Goal: Communication & Community: Answer question/provide support

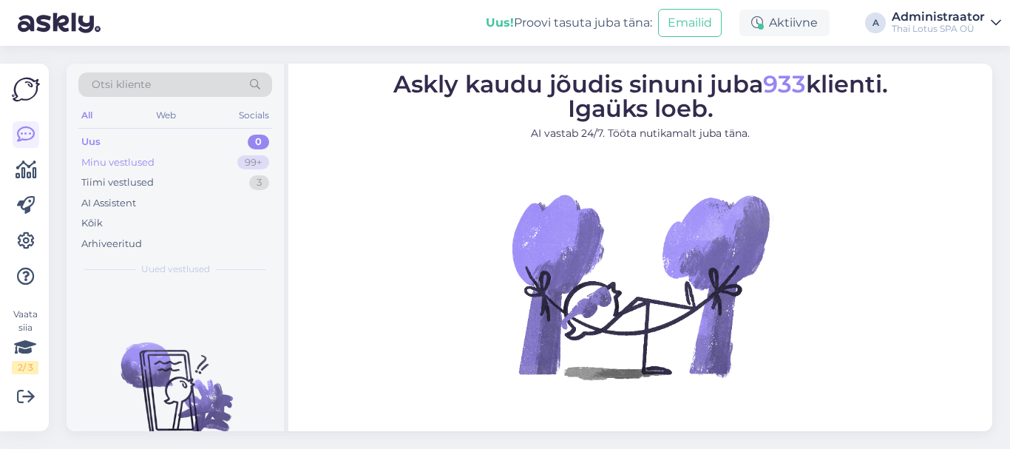
click at [126, 162] on div "Minu vestlused" at bounding box center [117, 162] width 73 height 15
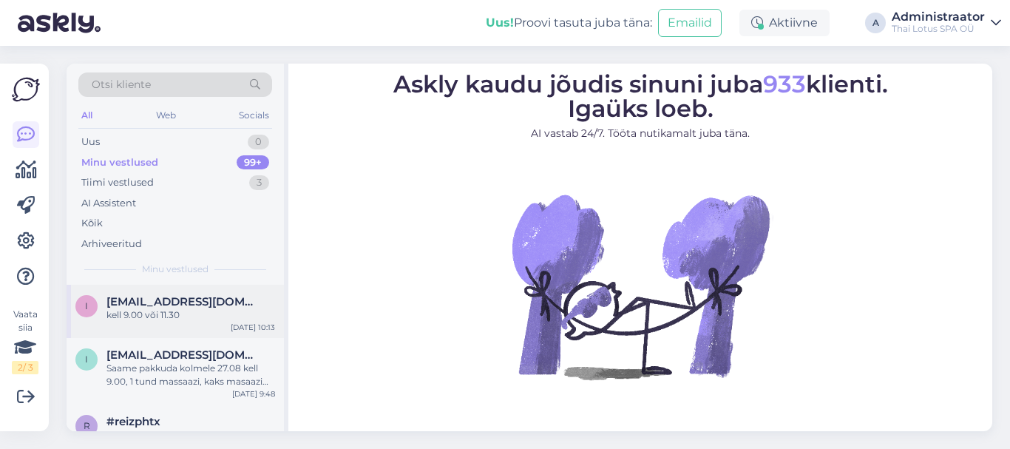
click at [197, 311] on div "kell 9.00 või 11.30" at bounding box center [191, 314] width 169 height 13
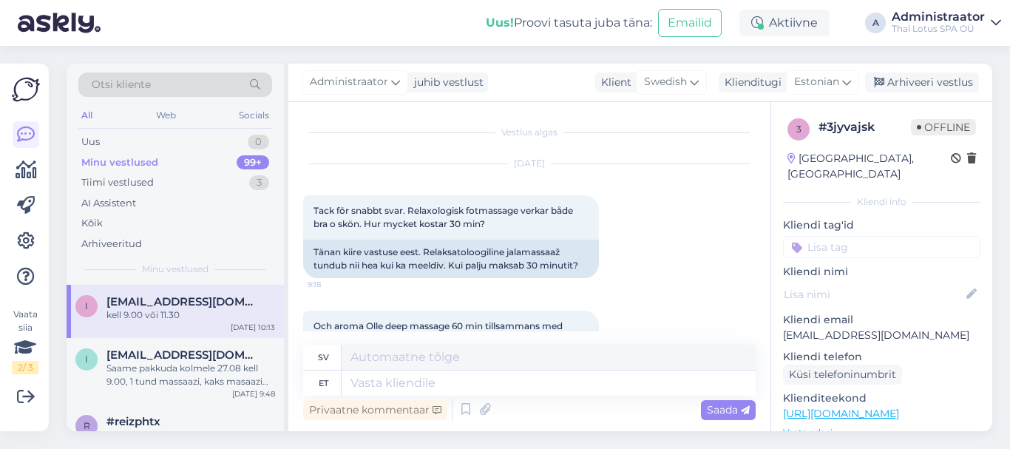
scroll to position [1743, 0]
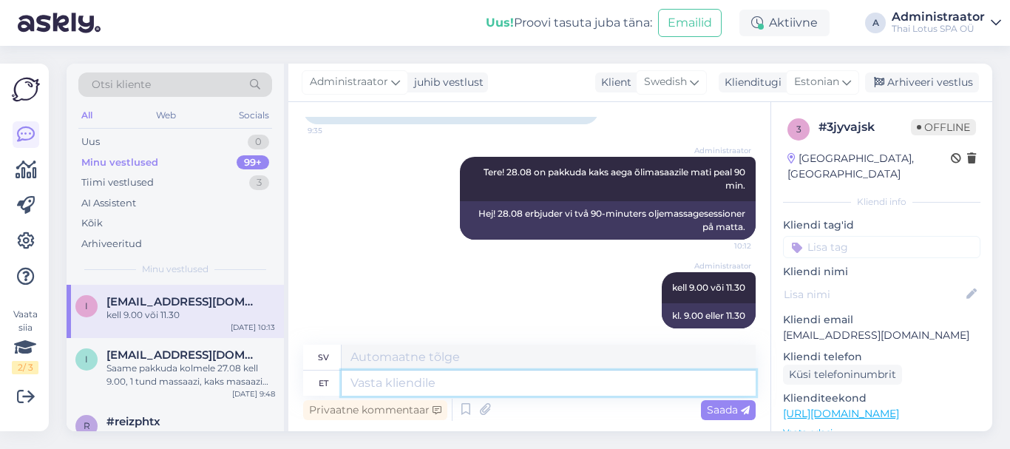
click at [397, 383] on textarea at bounding box center [549, 383] width 414 height 25
type textarea "Spaa"
type textarea "Spa"
type textarea "Spaa pakett"
type textarea "Spa-paket"
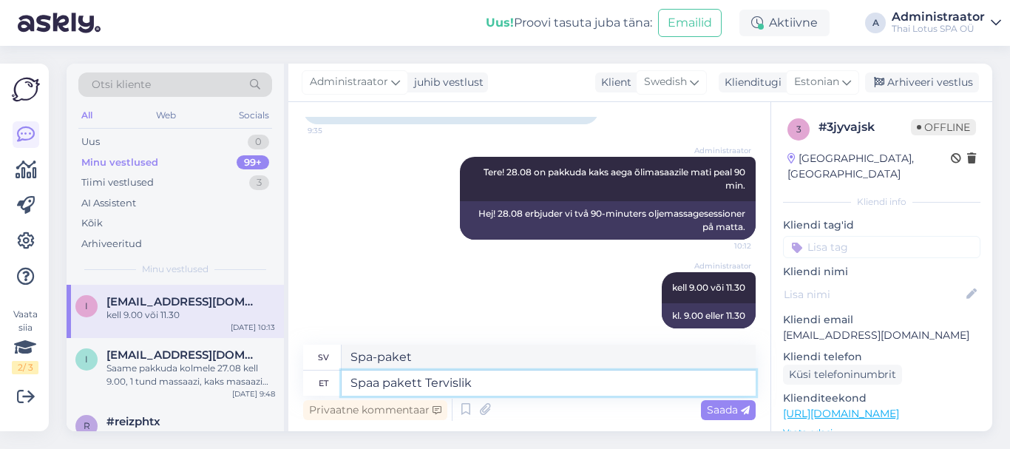
type textarea "Spaa pakett Tervislik"
type textarea "Spa-paket Hälsosamt"
type textarea "Spaa pakett Tervislik L"
type textarea "Spapaket Healthy L"
type textarea "Spaa pakett Tervislik Lotus"
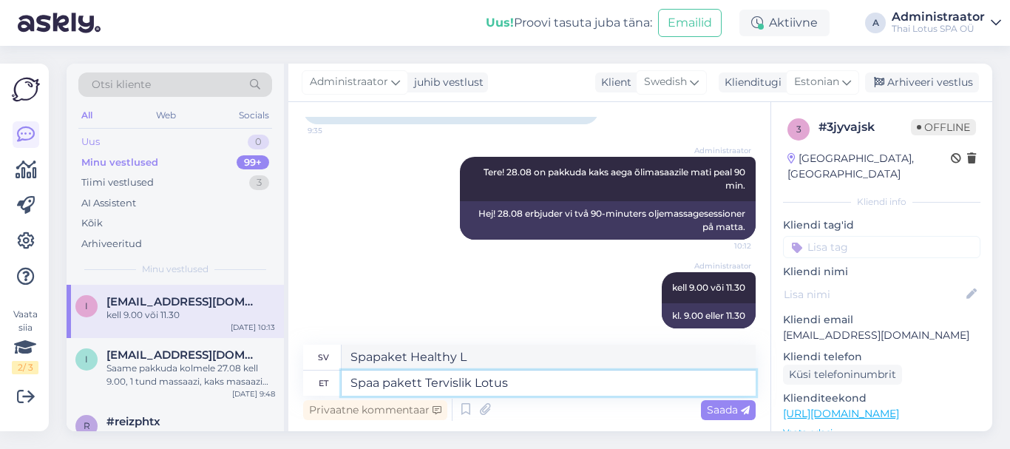
type textarea "Spa-paket Healthy Lotus"
type textarea "Spaa pakett Tervislik Lotus mis"
type textarea "Spapaket Healthy Lotus vilket"
type textarea "Spaa pakett Tervislik Lotus mis kestab"
type textarea "Spapaket Hälsosam Lotus som varar"
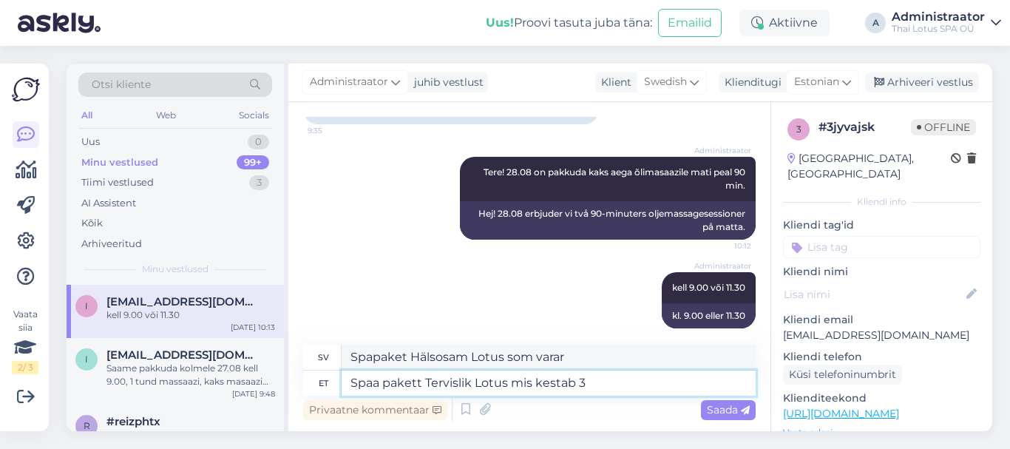
type textarea "Spaa pakett Tervislik Lotus mis kestab 3"
type textarea "Spapaket Healthy Lotus som varar i 3"
type textarea "Spaa pakett Tervislik Lotus mis kestab 3 tundi j"
type textarea "Spapaket Healthy Lotus som varar i 3 timmar"
type textarea "Spaa pakett Tervislik Lotus mis kestab 3 tundi ja"
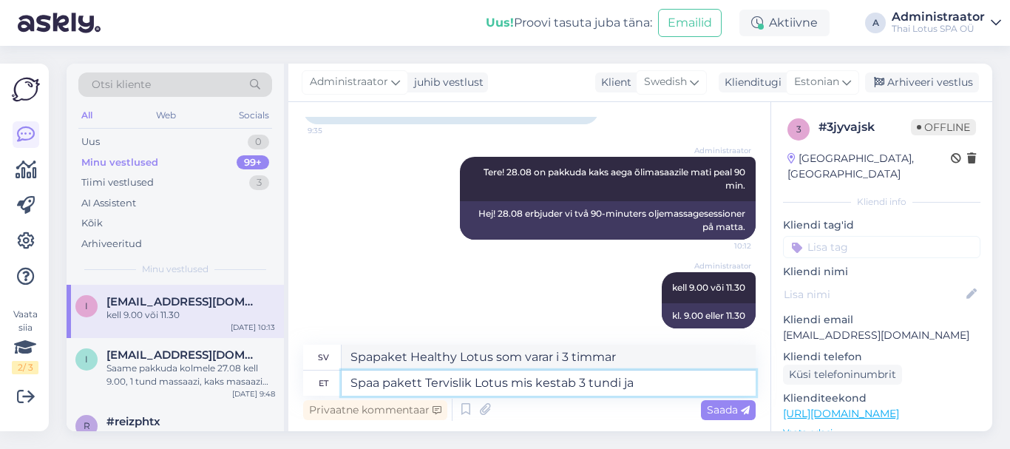
type textarea "Spapaket Healthy Lotus som varar i 3 timmar och"
type textarea "Spaa pakett Tervislik Lotus mis kestab 3 tundi ja 15"
type textarea "Spapaket Healthy Lotus som varar i 3 timmar och 15"
type textarea "Spaa pakett Tervislik Lotus mis kestab 3 tundi ja 15 min."
type textarea "Spapaketet Healthy Lotus som varar i 3 timmar och 15 minuter."
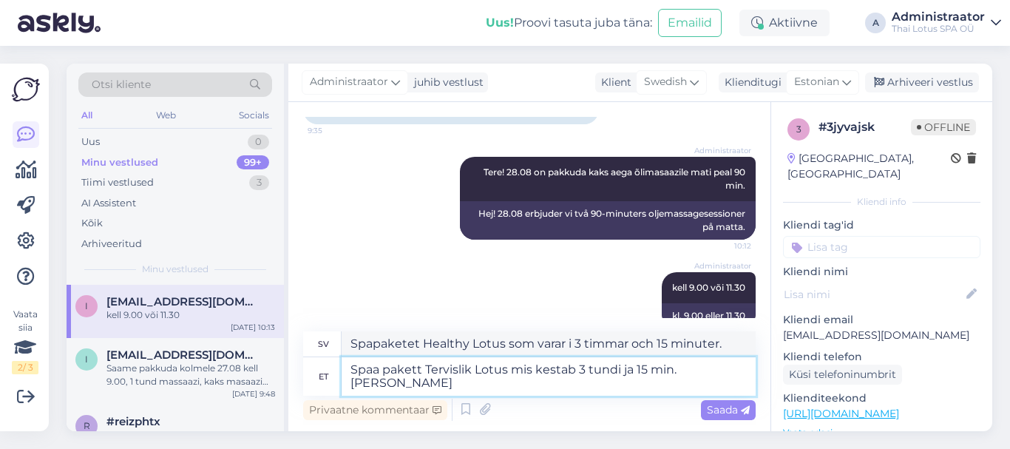
type textarea "Spaa pakett Tervislik Lotus mis kestab 3 tundi ja 15 min. [PERSON_NAME]"
type textarea "Spapaket Healthy Lotus som varar i 3 timmar och 15 minuter. Vi förstår."
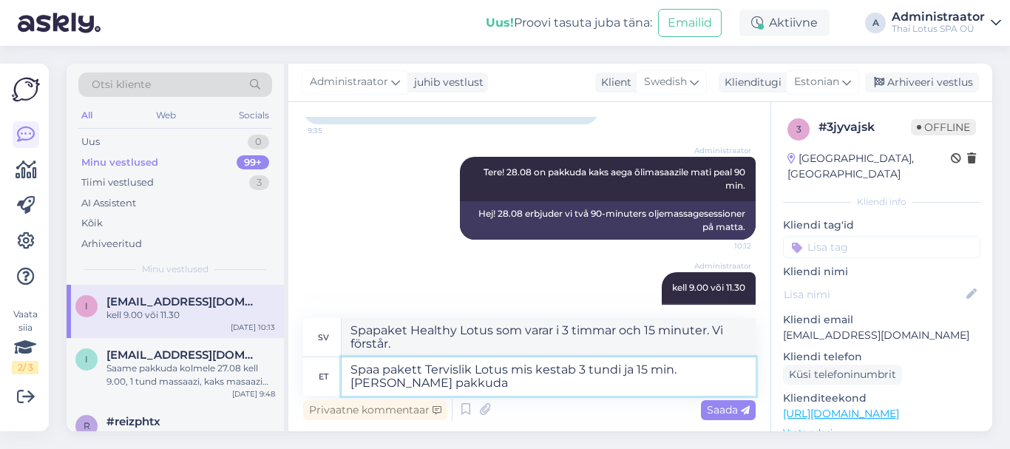
type textarea "Spaa pakett Tervislik Lotus mis kestab 3 tundi ja 15 min. [PERSON_NAME] pakkuda"
type textarea "Spapaket Healthy Lotus som varar i 3 timmar och 15 minuter. Vi kan erbjuda dett…"
type textarea "Spaa pakett Tervislik Lotus mis kestab 3 tundi ja 15 min. [PERSON_NAME] pakkuda"
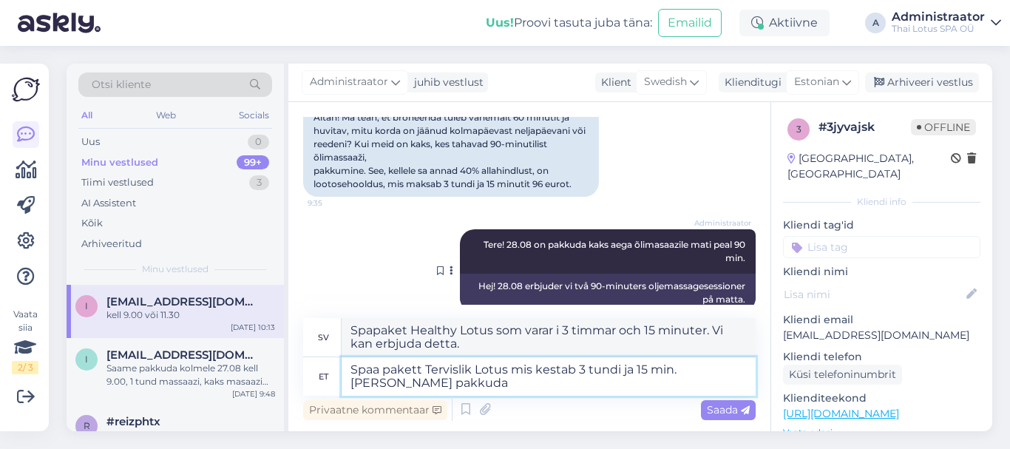
scroll to position [1769, 0]
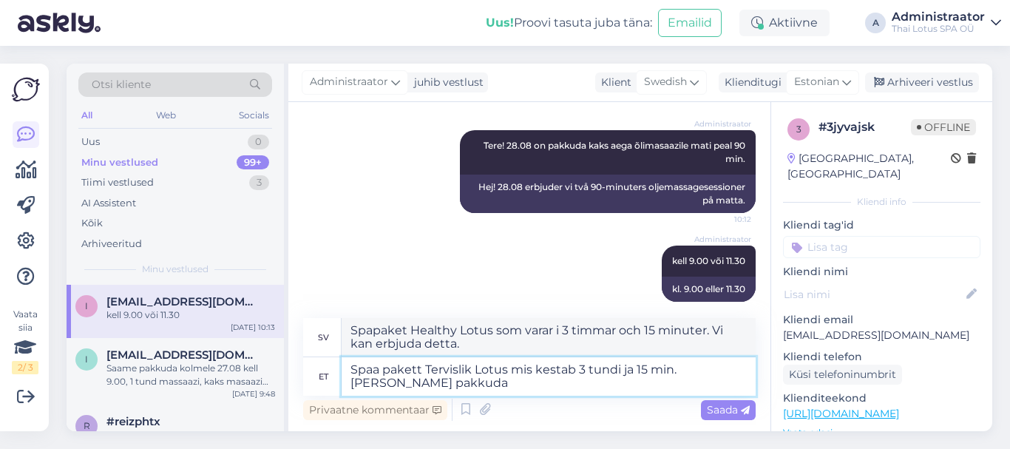
click at [498, 386] on textarea "Spaa pakett Tervislik Lotus mis kestab 3 tundi ja 15 min. [PERSON_NAME] pakkuda" at bounding box center [549, 376] width 414 height 38
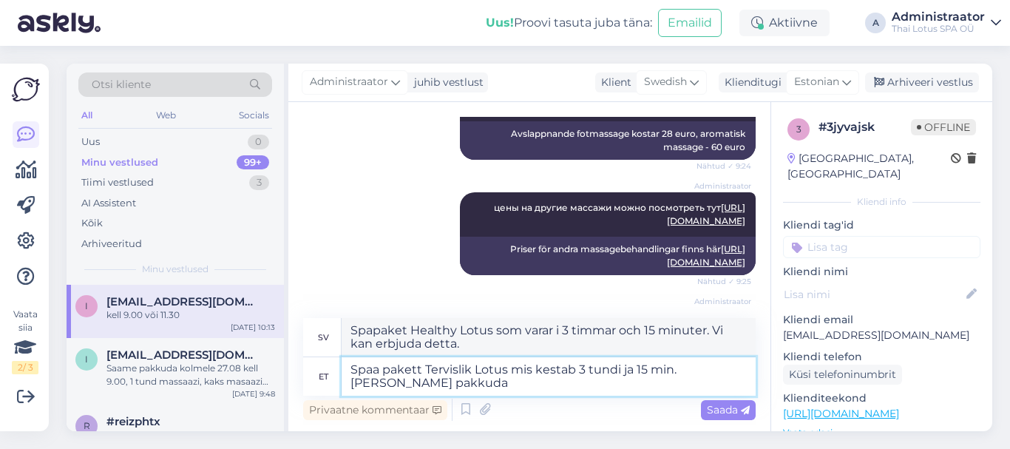
scroll to position [808, 0]
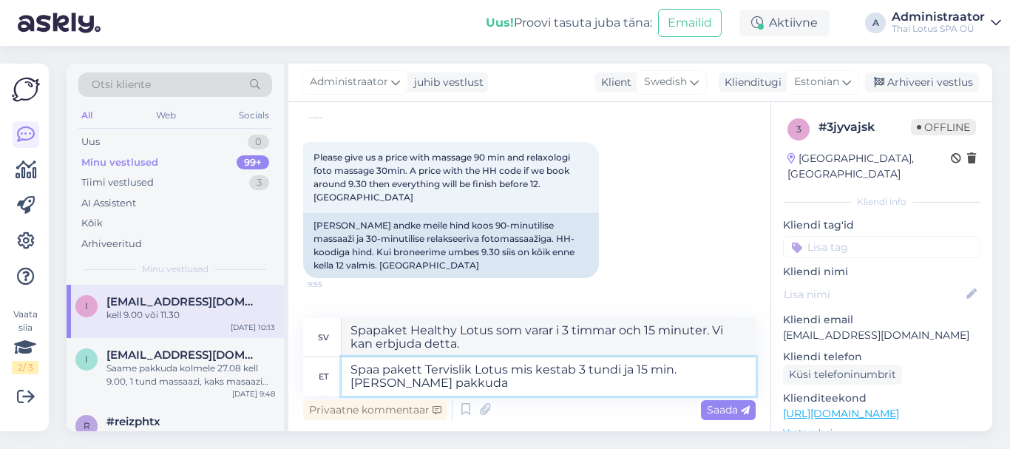
drag, startPoint x: 476, startPoint y: 388, endPoint x: 331, endPoint y: 363, distance: 147.1
click at [331, 363] on div "et Spaa pakett Tervislik Lotus mis kestab 3 tundi ja 15 min. [PERSON_NAME] pakk…" at bounding box center [529, 376] width 453 height 38
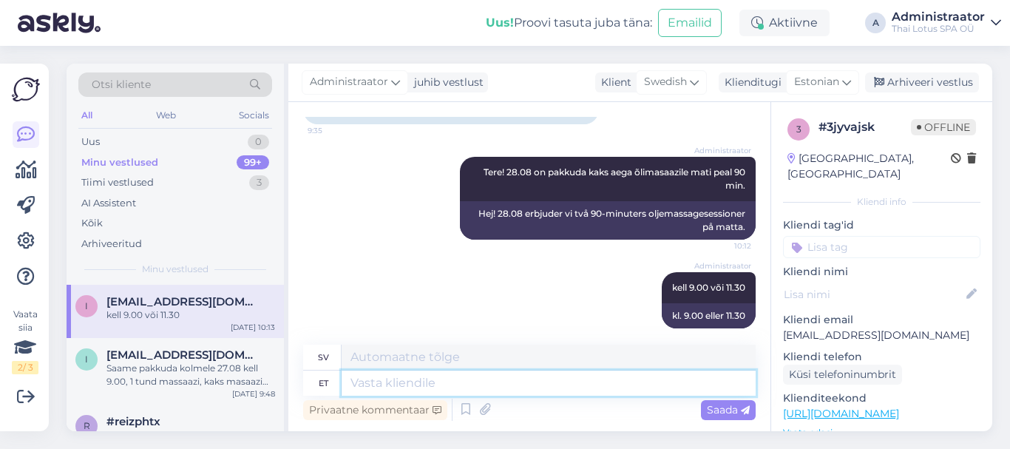
scroll to position [1743, 0]
click at [477, 382] on textarea at bounding box center [549, 383] width 414 height 25
type textarea "[PERSON_NAME]"
type textarea "Om"
type textarea "Kui tulete"
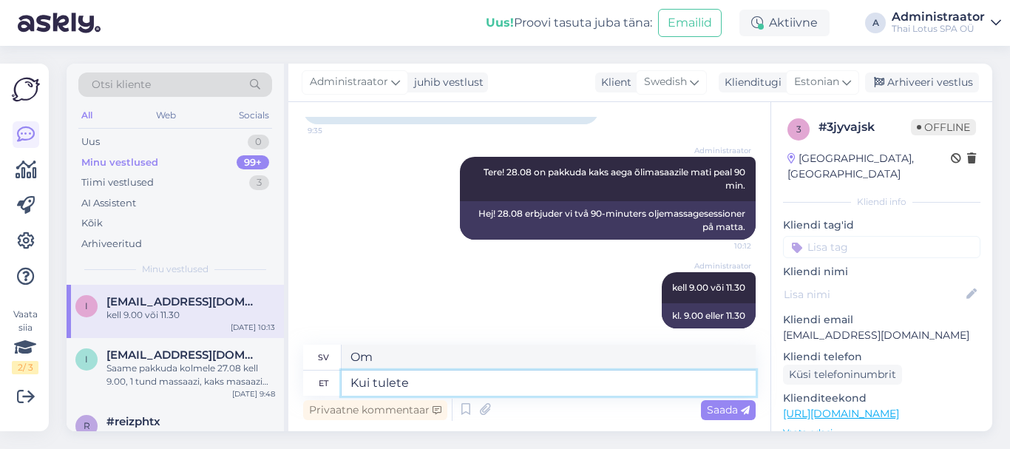
type textarea "När du kommer"
type textarea "Kui tulete [PERSON_NAME]"
type textarea "Om du [PERSON_NAME]."
type textarea "Kui tulete [PERSON_NAME] 9.00"
type textarea "Om du kommer klockan 9.00"
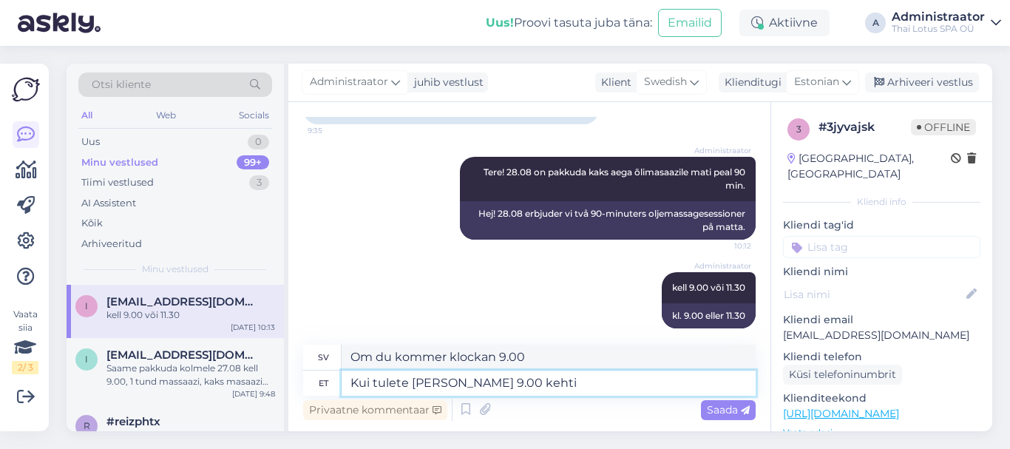
type textarea "Kui tulete [PERSON_NAME] 9.00 kehtib"
type textarea "Om du kommer klockan 9.00 är det giltigt."
type textarea "Kui tulete [PERSON_NAME] 9.00 kehtib"
type textarea "Om du [PERSON_NAME] 9.00 är det giltigt"
type textarea "Kui tulete [PERSON_NAME] 9.00 kehtib soodustus"
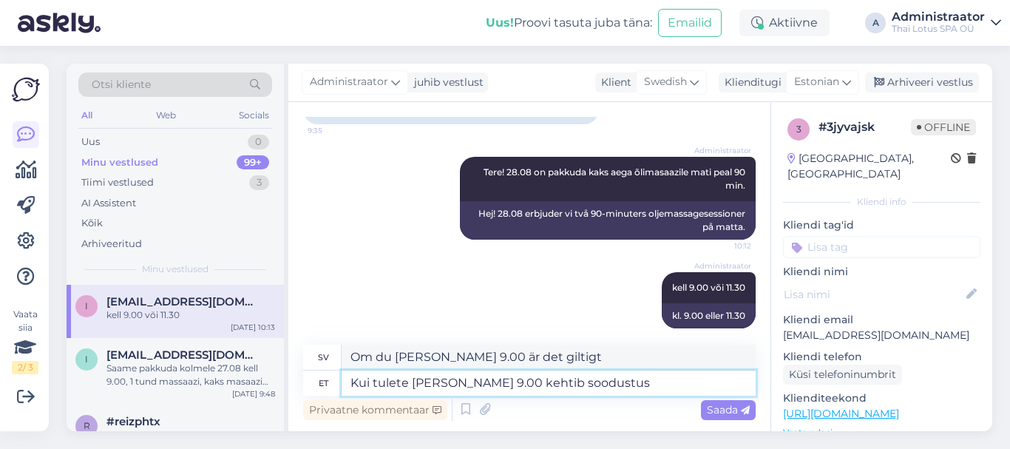
type textarea "Om du kommer klockan 9.00 får du rabatt."
type textarea "Kui tulete [PERSON_NAME] 9.00 kehtib soodustus 20"
type textarea "Om du kommer klockan 9.00 får du 20 kr rabatt."
type textarea "Kui tulete [PERSON_NAME] 9.00 kehtib soodustus 20%"
type textarea "Om du kommer klockan 9.00 får du 20 % rabatt."
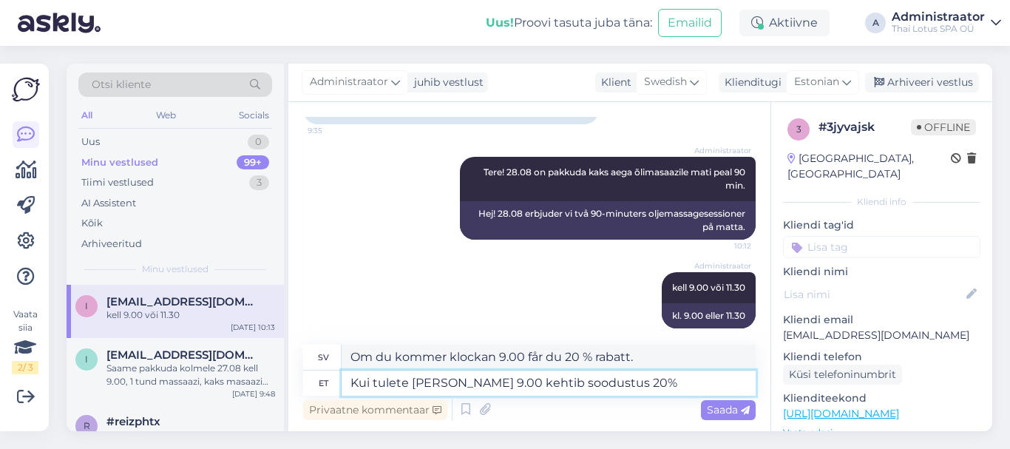
click at [570, 380] on textarea "Kui tulete [PERSON_NAME] 9.00 kehtib soodustus 20%" at bounding box center [549, 383] width 414 height 25
type textarea "Kui tulete [PERSON_NAME] 9.00 kehtib soodustus -20%"
type textarea "Om du [PERSON_NAME] 9.00 får du 20 % rabatt."
click at [644, 388] on textarea "Kui tulete [PERSON_NAME] 9.00 kehtib soodustus -20%" at bounding box center [549, 383] width 414 height 25
type textarea "Kui tulete [PERSON_NAME] 9.00 kehtib soodustus -20% Kui tulete [PERSON_NAME]"
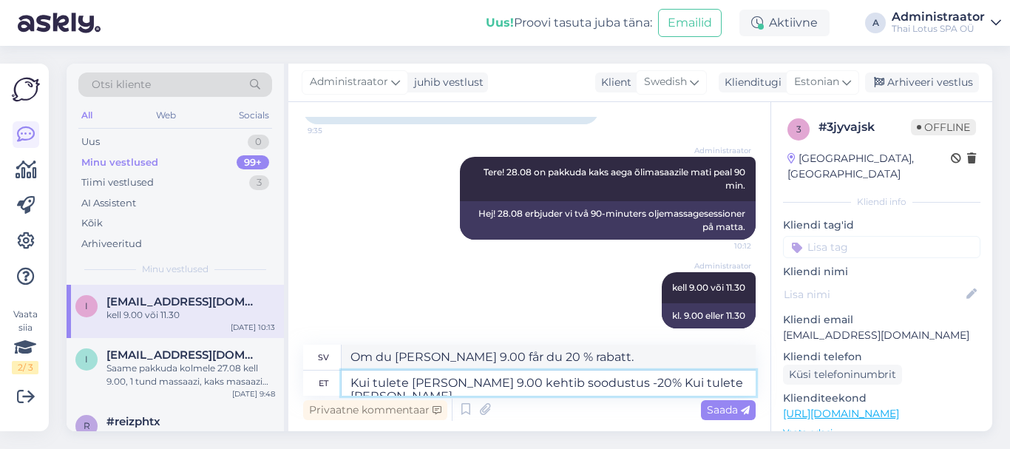
type textarea "Om du [PERSON_NAME] 9.00 får du 20 % rabatt. Om du [PERSON_NAME]."
type textarea "Kui tulete [PERSON_NAME] 9.00 kehtib soodustus -20% Kui tulete [PERSON_NAME] 11…"
type textarea "Om du [PERSON_NAME] 9.00 får du 20 % rabatt. Om du [PERSON_NAME] 11.30"
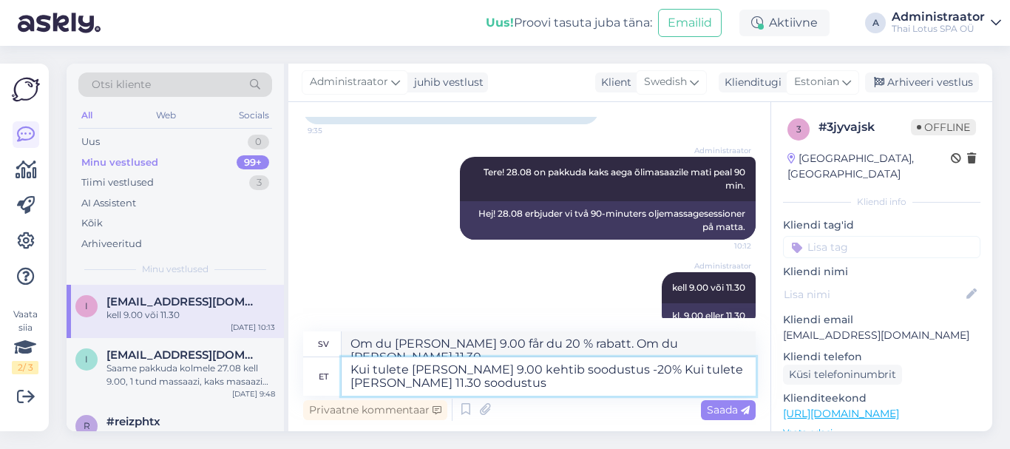
type textarea "Kui tulete [PERSON_NAME] 9.00 kehtib soodustus -20% Kui tulete [PERSON_NAME] 11…"
type textarea "Om du [PERSON_NAME] 9.00 får du -20 % rabatt. Om du [PERSON_NAME] 11.30 får du …"
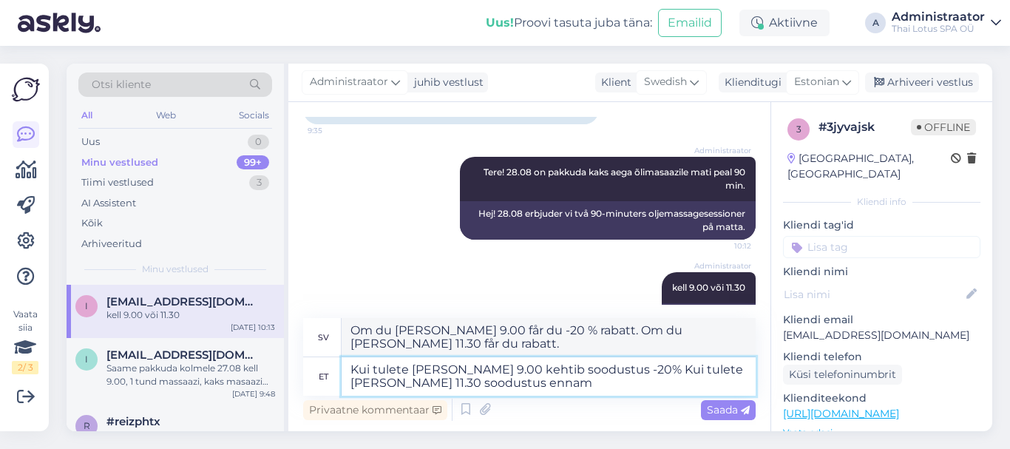
type textarea "Kui tulete [PERSON_NAME] 9.00 kehtib soodustus -20% Kui tulete [PERSON_NAME] 11…"
type textarea "Om du [PERSON_NAME] 9.00 får du -20 % rabatt. Om du [PERSON_NAME] 11.30 får du …"
type textarea "Kui tulete [PERSON_NAME] 9.00 kehtib soodustus -20% Kui tulete [PERSON_NAME] 11…"
type textarea "Om du [PERSON_NAME] 9.00 får du -20 % rabatt. Om du [PERSON_NAME] 11.30 får du …"
type textarea "Kui tulete [PERSON_NAME] 9.00 kehtib soodustus -20% Kui tulete [PERSON_NAME] 11…"
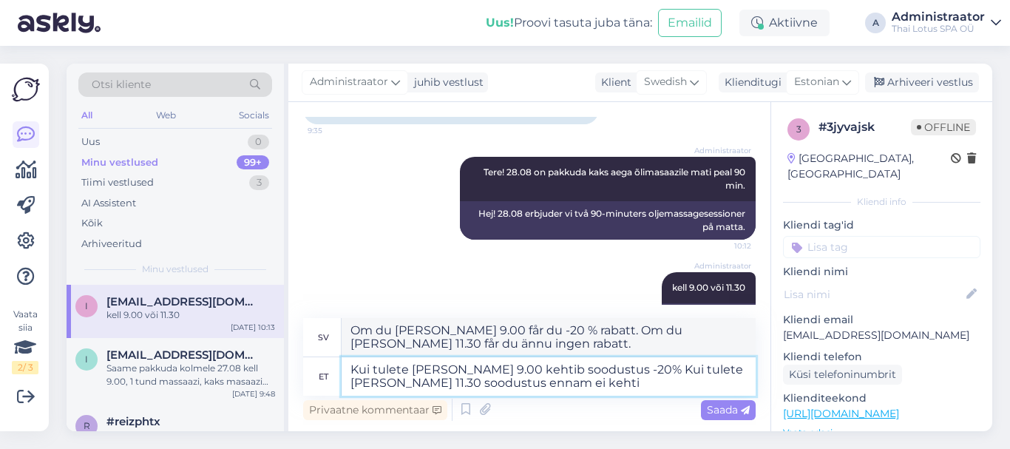
type textarea "Om du [PERSON_NAME] 9.00 är rabatten -20 %. Om du [PERSON_NAME] 11.30 [PERSON_N…"
type textarea "Kui tulete [PERSON_NAME] 9.00 kehtib soodustus -20% Kui tulete [PERSON_NAME] 11…"
click at [720, 411] on span "Saada" at bounding box center [728, 409] width 43 height 13
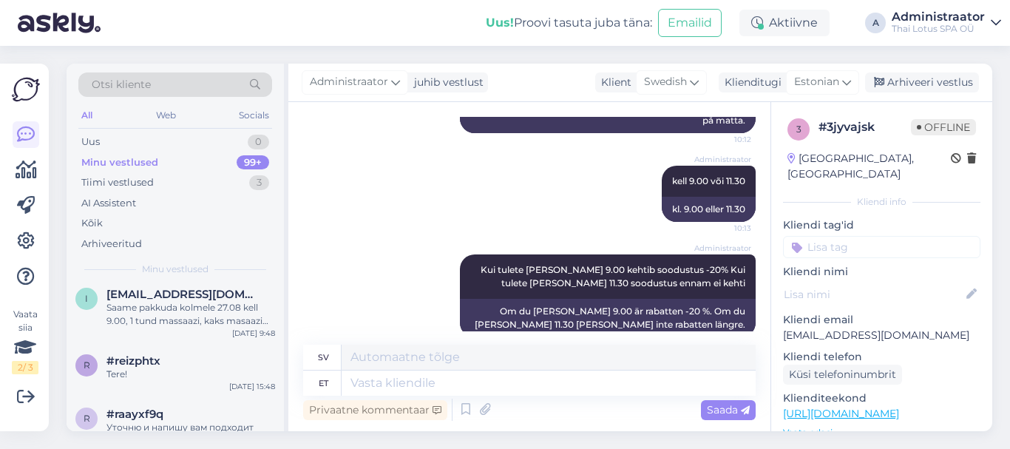
scroll to position [1858, 0]
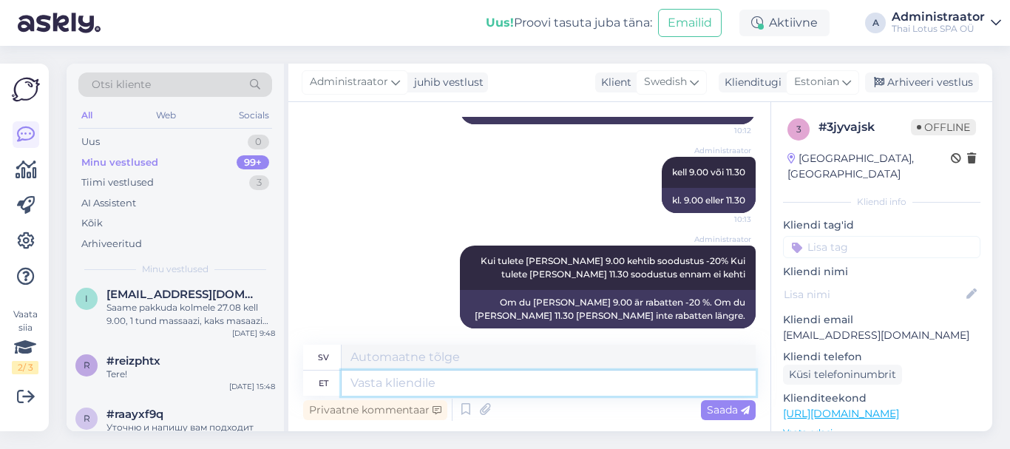
click at [464, 387] on textarea at bounding box center [549, 383] width 414 height 25
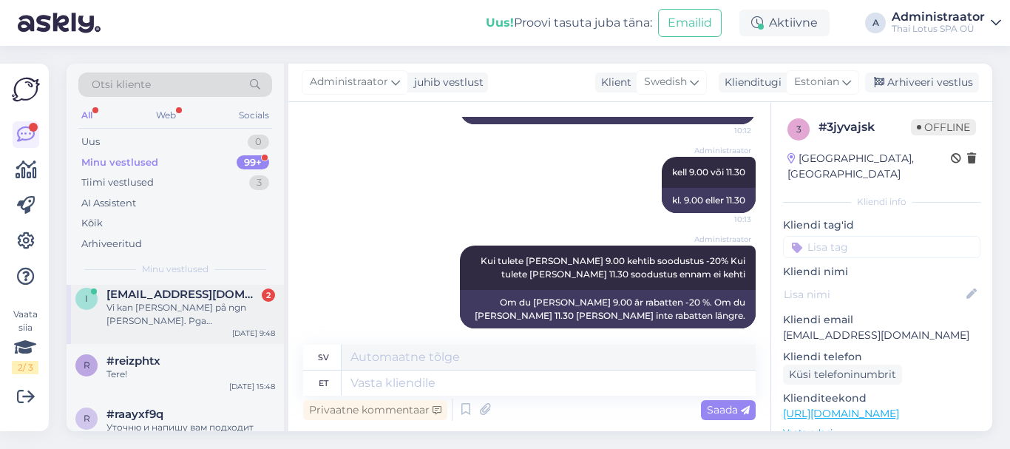
click at [179, 304] on div "Vi kan [PERSON_NAME] på ngn [PERSON_NAME]. Pga [PERSON_NAME]. Så för 2 personer…" at bounding box center [191, 314] width 169 height 27
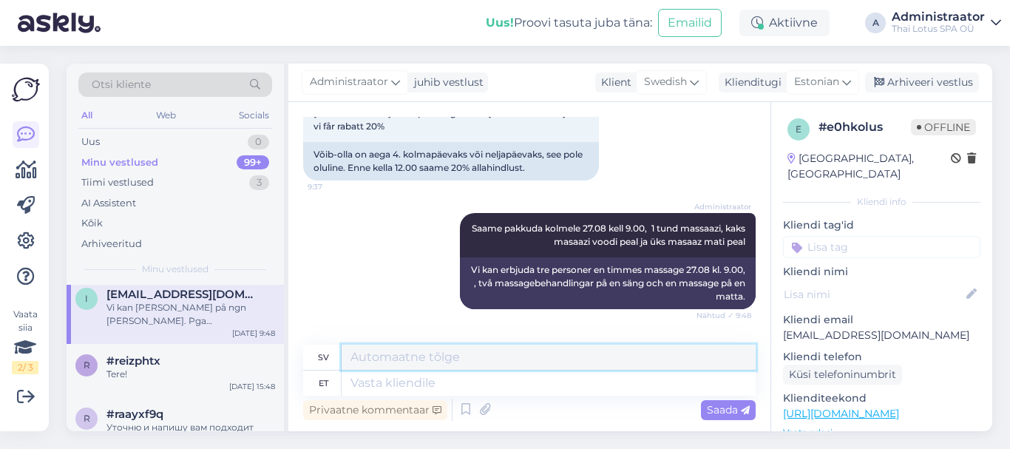
click at [469, 351] on textarea at bounding box center [549, 357] width 414 height 25
click at [464, 371] on textarea at bounding box center [549, 383] width 414 height 25
type textarea "Tere"
type textarea "Hej"
type textarea "Tere!"
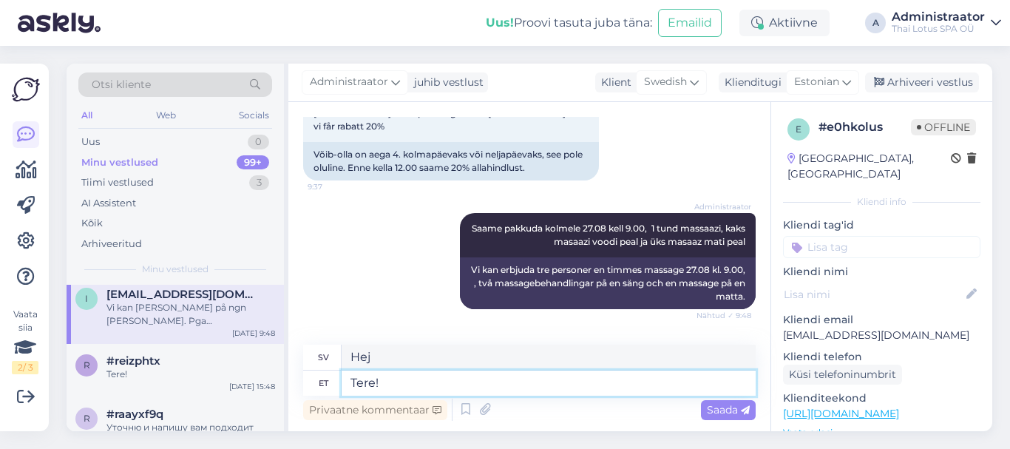
type textarea "Hej!"
type textarea "Tere! T"
type textarea "Hej! T-"
type textarea "Tere! Täna"
type textarea "Hej! Idag"
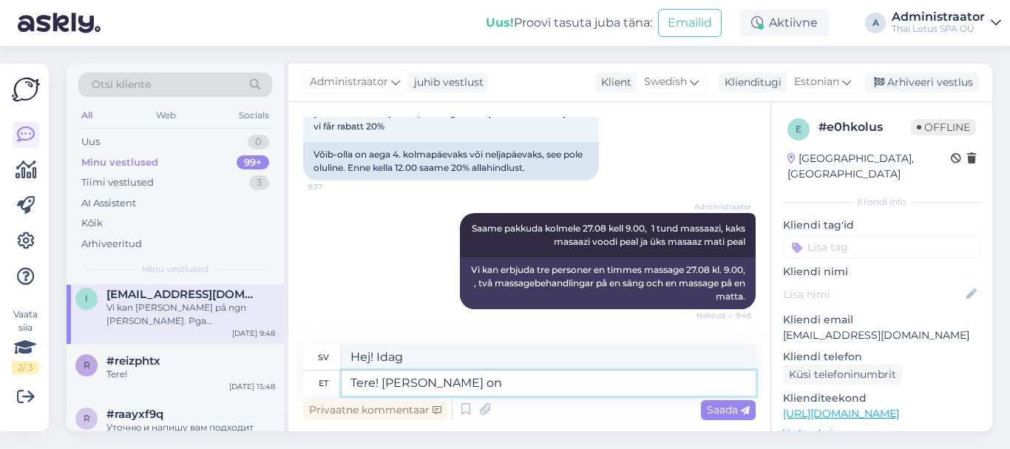
type textarea "Tere! [PERSON_NAME] on"
type textarea "Hej! [GEOGRAPHIC_DATA] är det"
type textarea "Tere! [PERSON_NAME] on saadaval ma"
type textarea "Hej! Tillgänglig idag"
type textarea "Tere! [PERSON_NAME] on saadaval mati"
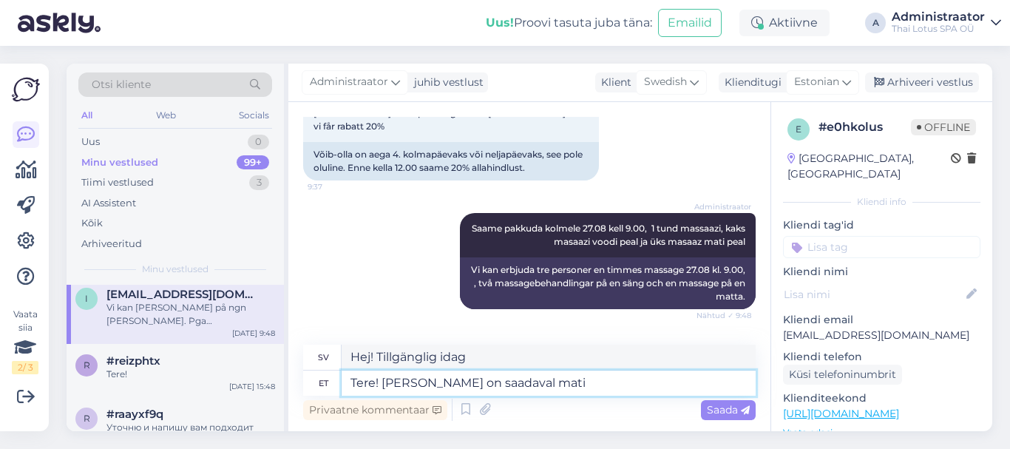
type textarea "Hej! Mattan finns tillgänglig idag."
type textarea "Tere! [PERSON_NAME] on saadaval [PERSON_NAME]"
type textarea "Hej! Tillgänglig idag på mattan"
type textarea "Tere! [PERSON_NAME] on saadaval [PERSON_NAME]"
type textarea "Hej! Idag finns tillgängligt på [PERSON_NAME]."
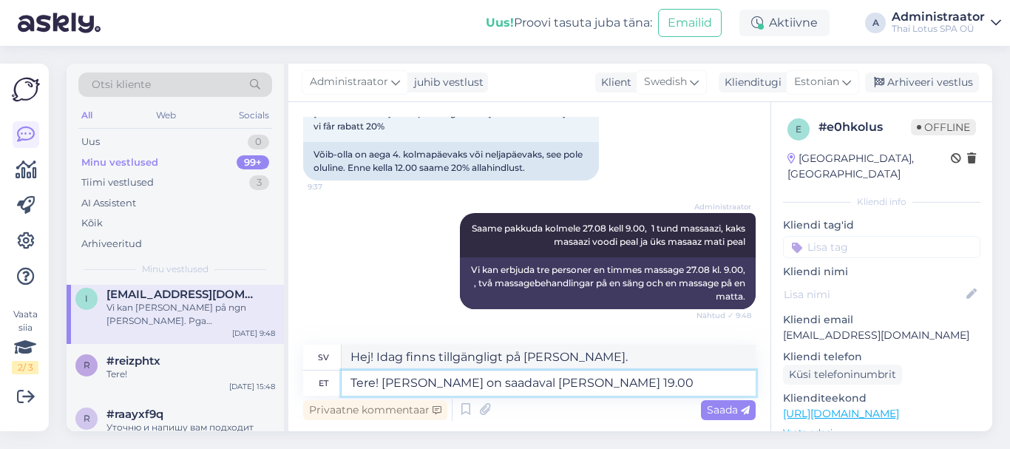
type textarea "Tere! [PERSON_NAME] on saadaval [PERSON_NAME] 19.00"
type textarea "Hej! Tillgänglig idag på [PERSON_NAME]. 19.00"
type textarea "Tere! [PERSON_NAME] on saadaval [PERSON_NAME] 19.00 [PERSON_NAME] i"
type textarea "Hej! Idag är det ledigt på [PERSON_NAME]. 19.00 för två personer."
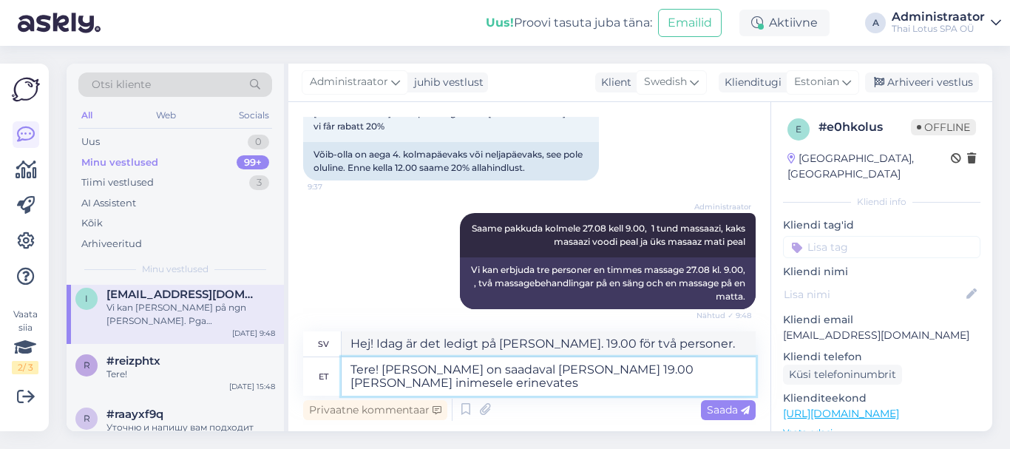
type textarea "Tere! [PERSON_NAME] on saadaval [PERSON_NAME] 19.00 [PERSON_NAME] inimesele eri…"
type textarea "Hej! Idag är det ledigt på [PERSON_NAME] 19.00 för två personer i olika"
type textarea "Tere! [PERSON_NAME] on saadaval [PERSON_NAME] 19.00 [PERSON_NAME] inimesele eri…"
type textarea "Hej! Idag är det ledigt på mattan 19.00 för två personer i olika rum."
type textarea "Tere! [PERSON_NAME] on saadaval [PERSON_NAME] 19.00 [PERSON_NAME] inimesele eri…"
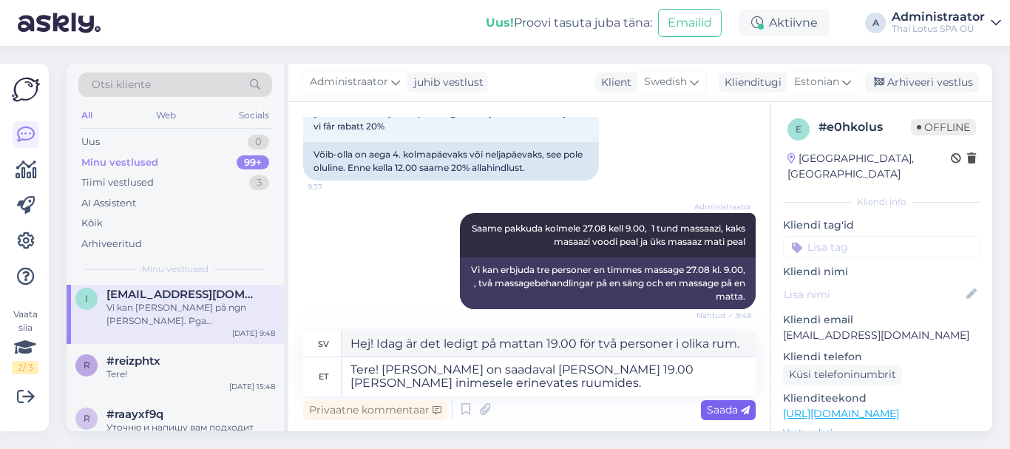
click at [720, 408] on span "Saada" at bounding box center [728, 409] width 43 height 13
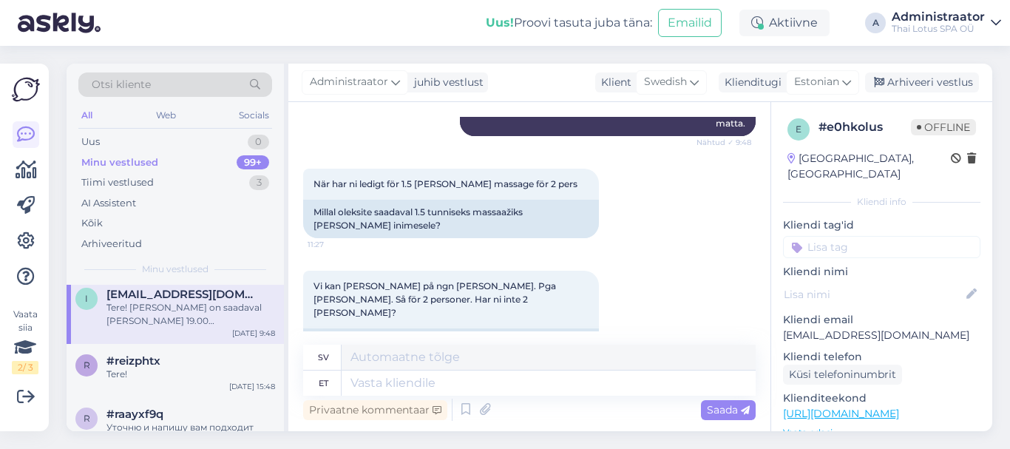
scroll to position [4019, 0]
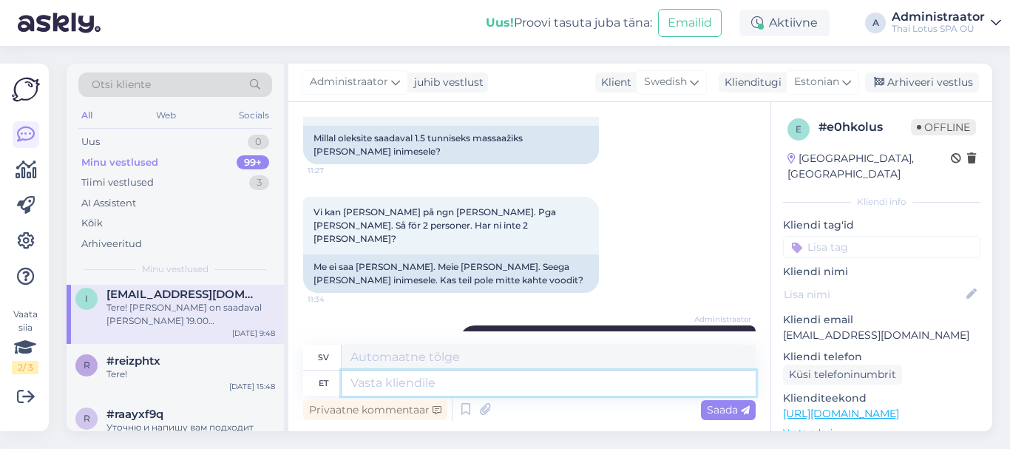
click at [541, 383] on textarea at bounding box center [549, 383] width 414 height 25
type textarea "Voodi"
type textarea "Säng"
type textarea "Voodi peal"
type textarea "På sängen"
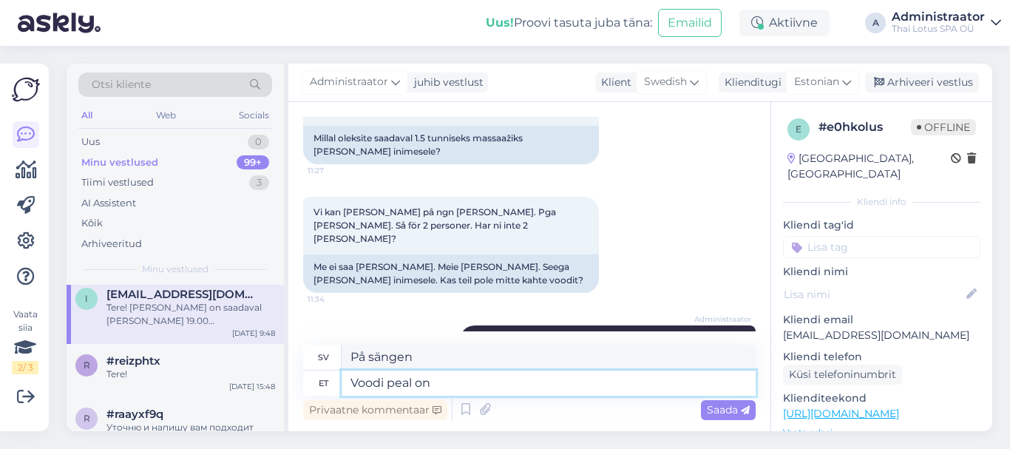
type textarea "Voodi peal on"
type textarea "På sängen är"
type textarea "Voodi peal on tän"
type textarea "Det finns en stjärna på sängen."
type textarea "Voodi peal on [PERSON_NAME]"
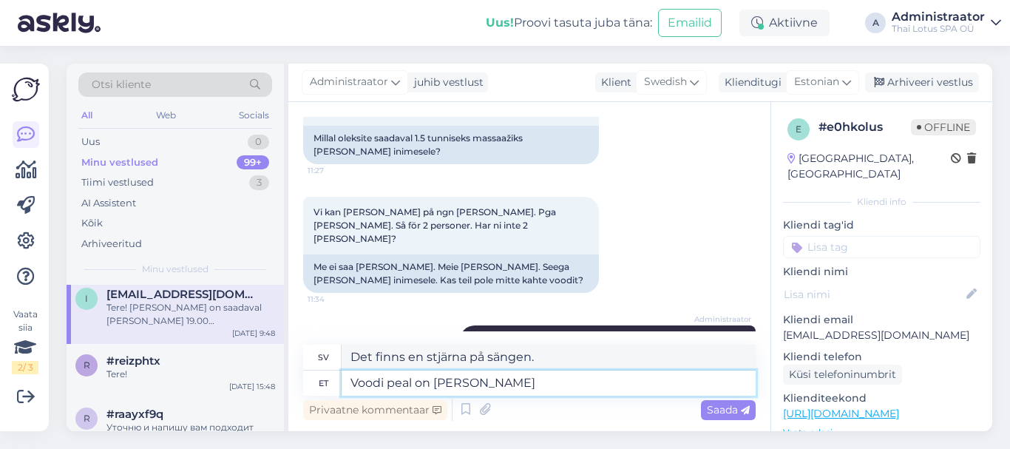
type textarea "I sängen idag"
type textarea "Voodi peal on [PERSON_NAME] saadaval"
type textarea "På sängen finns tillgänglig idag"
type textarea "Voodi peal on [PERSON_NAME] saadaval tund"
type textarea "Det finns en [PERSON_NAME] i sängen idag."
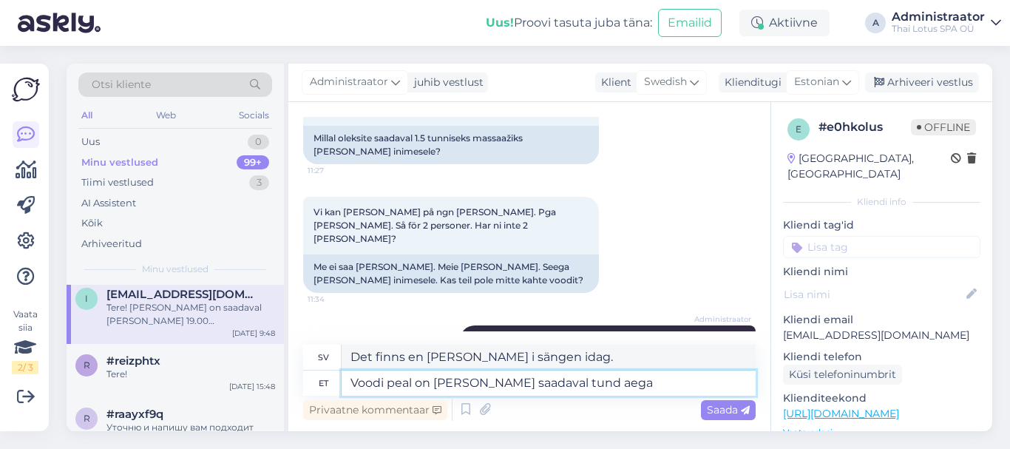
type textarea "Voodi peal on [PERSON_NAME] saadaval tund aega"
type textarea "På sängen är tillgänglig i en [PERSON_NAME] idag"
type textarea "Voodi peal on [PERSON_NAME] saadaval tund aega [PERSON_NAME]"
type textarea "På sängen finns tillgänglig idag i en [PERSON_NAME]."
type textarea "Voodi peal on [PERSON_NAME] saadaval tund aega [PERSON_NAME] 19.40"
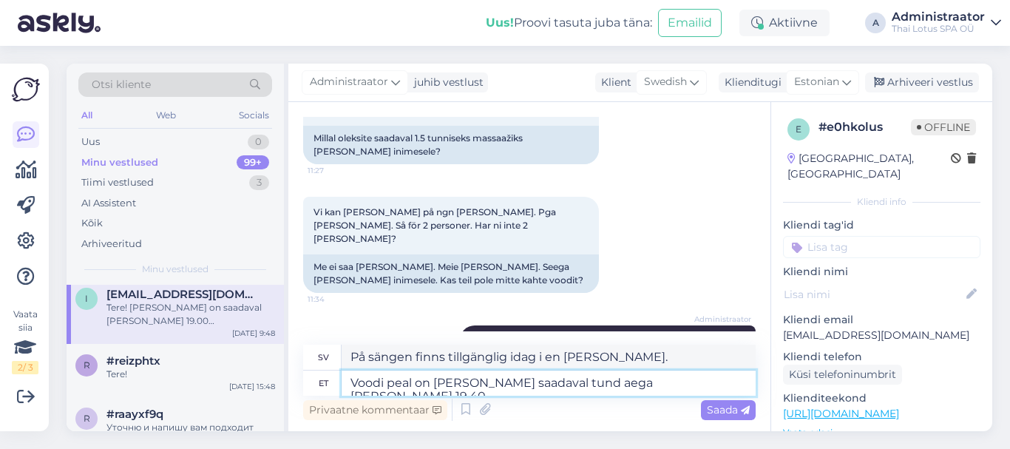
type textarea "På sängen är tillgänglig i en [PERSON_NAME] idag kl. 19.40"
click at [675, 385] on textarea "Voodi peal on [PERSON_NAME] saadaval tund aega [PERSON_NAME] 19.40" at bounding box center [549, 383] width 414 height 25
type textarea "Voodi peal on [PERSON_NAME] saadaval tund aega [PERSON_NAME] 19.40 [PERSON_NAME]"
type textarea "På sängen är tillgänglig för två i en [PERSON_NAME] idag kl. 19.40"
type textarea "Voodi peal on [PERSON_NAME] saadaval tund aega [PERSON_NAME] 19.40 [PERSON_NAME]"
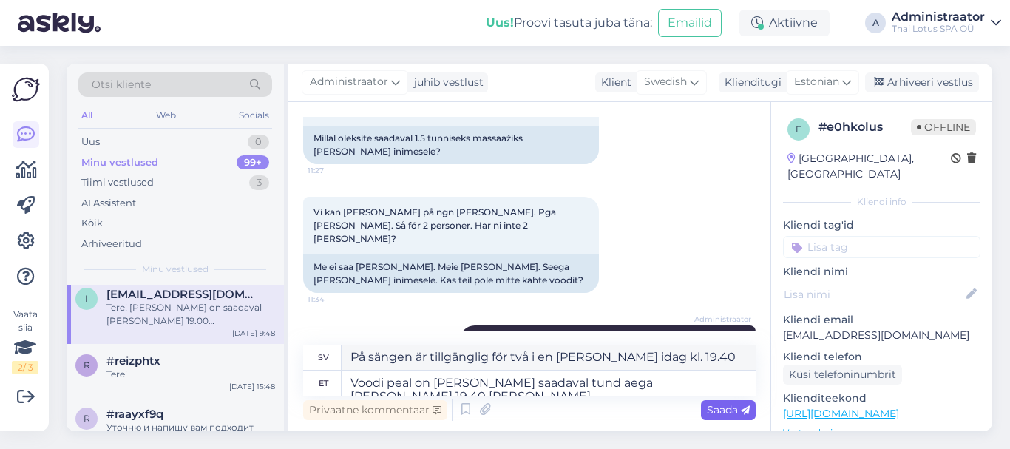
click at [708, 411] on span "Saada" at bounding box center [728, 409] width 43 height 13
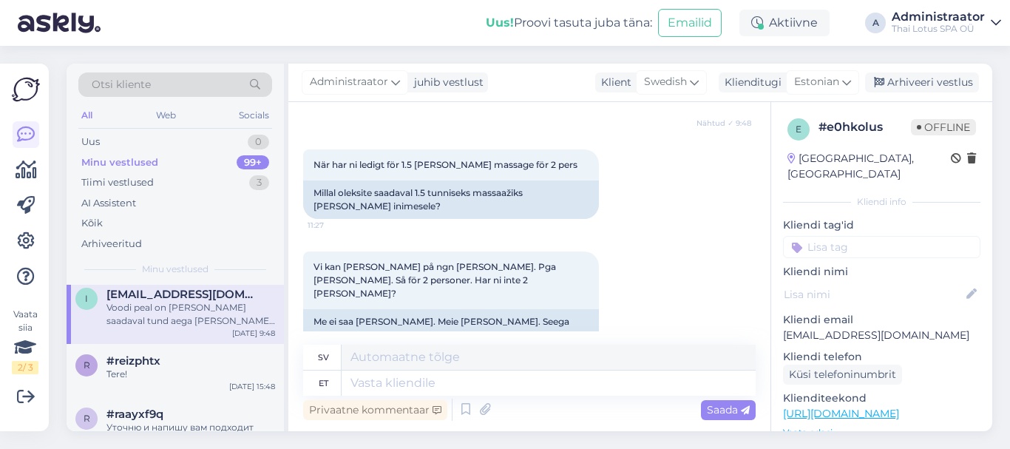
scroll to position [3960, 0]
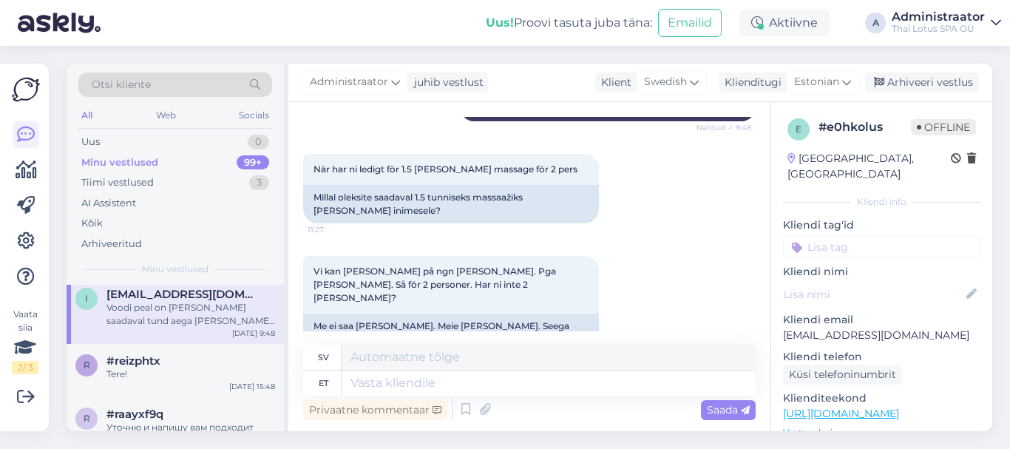
click at [157, 160] on div "Minu vestlused 99+" at bounding box center [175, 162] width 194 height 21
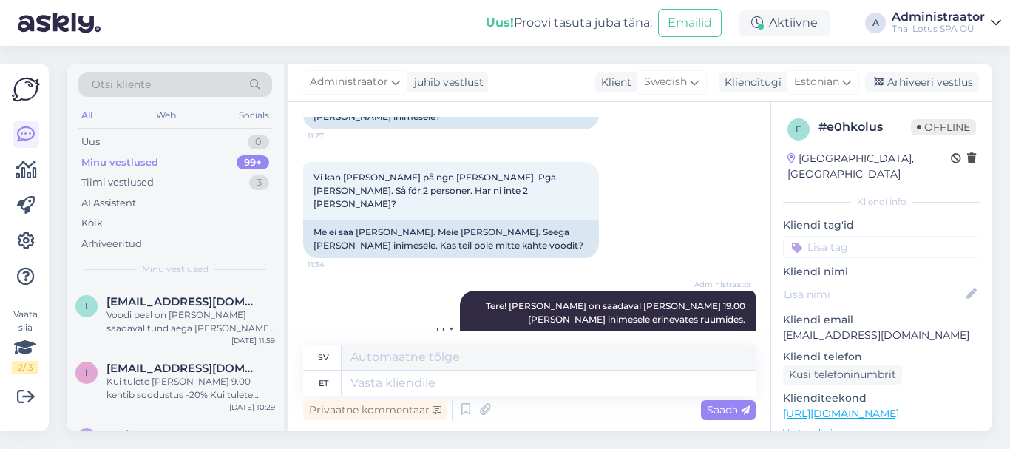
scroll to position [4108, 0]
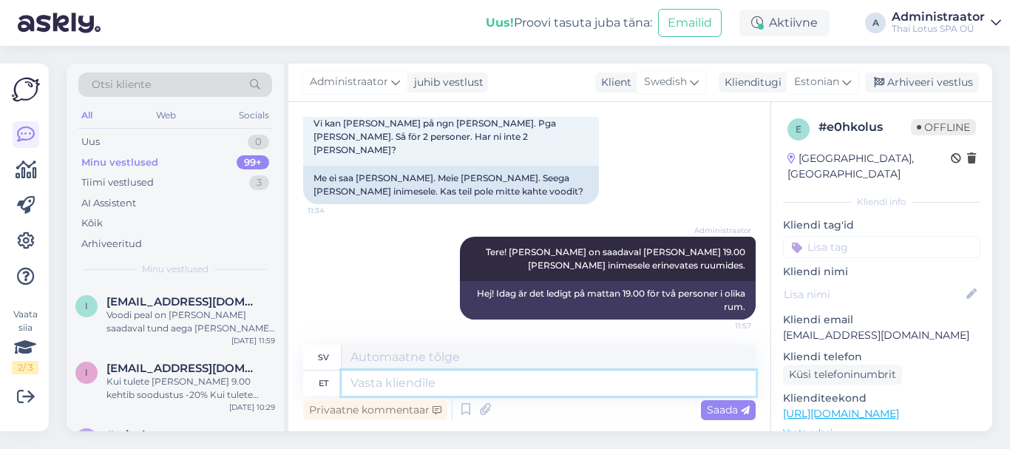
click at [415, 385] on textarea at bounding box center [549, 383] width 414 height 25
click at [181, 311] on div "Voodi peal on [PERSON_NAME] saadaval tund aega [PERSON_NAME] 19.40 [PERSON_NAME]" at bounding box center [191, 321] width 169 height 27
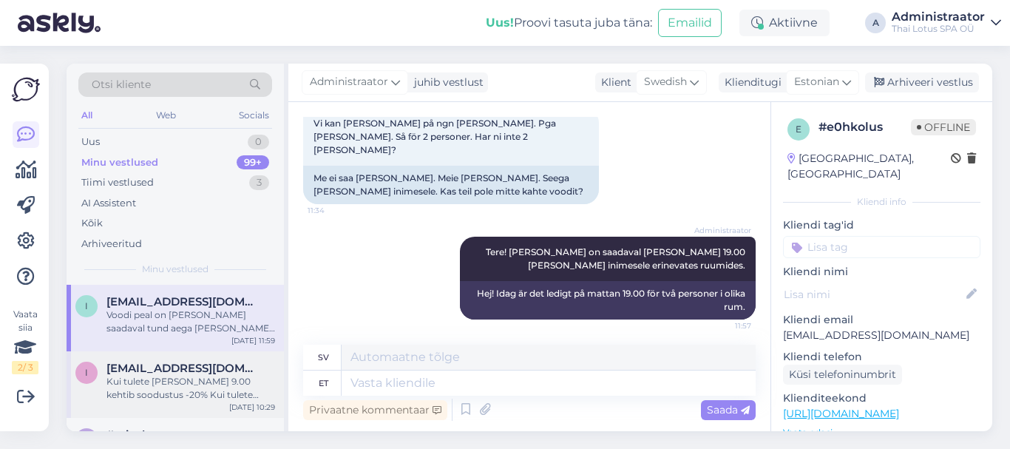
click at [193, 388] on div "Kui tulete [PERSON_NAME] 9.00 kehtib soodustus -20% Kui tulete [PERSON_NAME] 11…" at bounding box center [191, 388] width 169 height 27
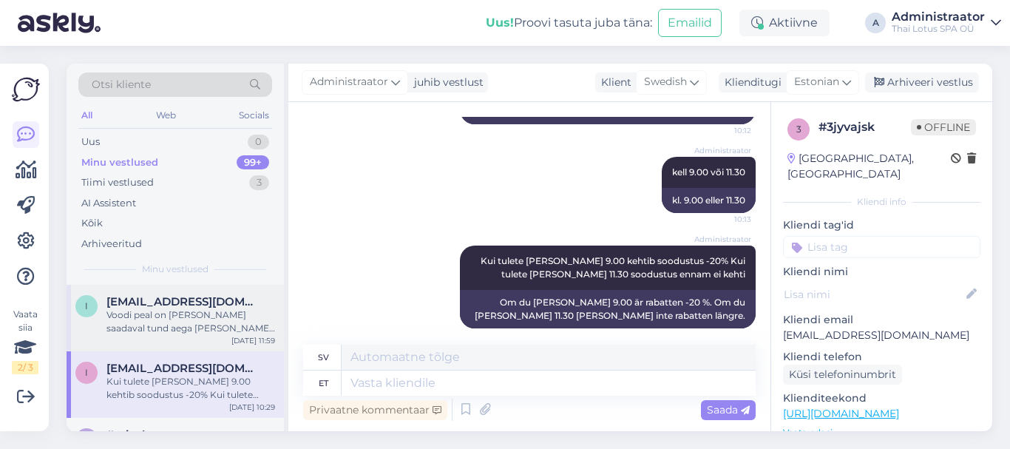
click at [205, 320] on div "Voodi peal on [PERSON_NAME] saadaval tund aega [PERSON_NAME] 19.40 [PERSON_NAME]" at bounding box center [191, 321] width 169 height 27
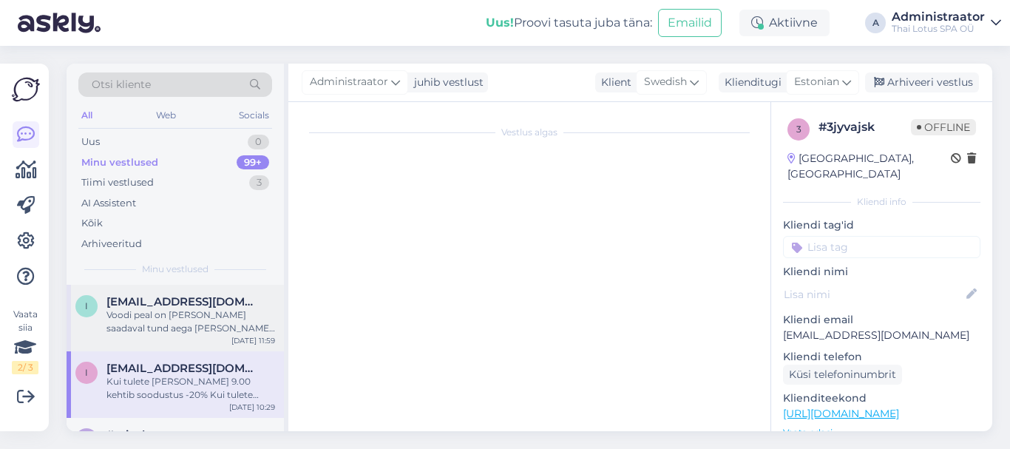
scroll to position [4108, 0]
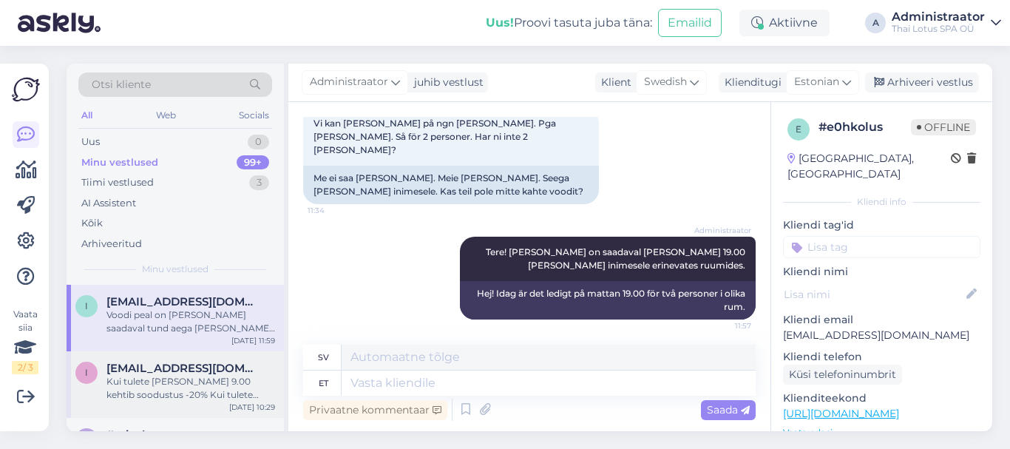
click at [161, 383] on div "Kui tulete [PERSON_NAME] 9.00 kehtib soodustus -20% Kui tulete [PERSON_NAME] 11…" at bounding box center [191, 388] width 169 height 27
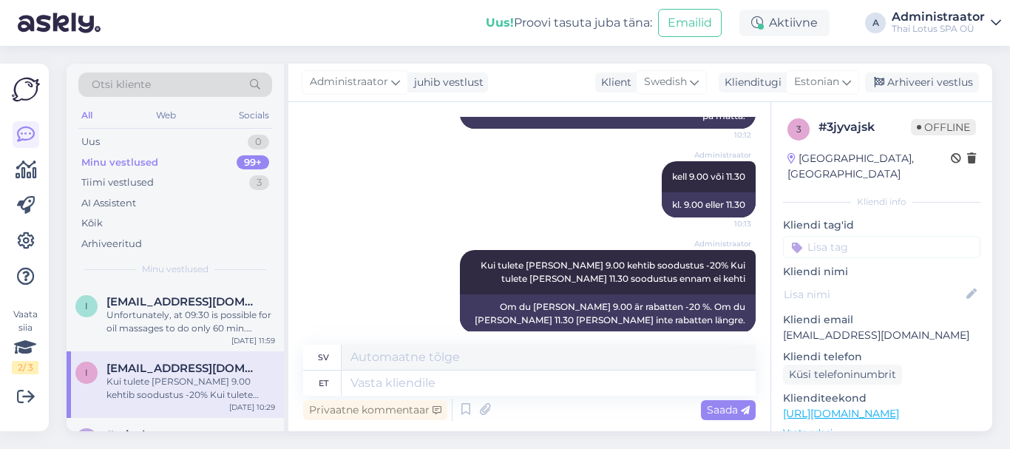
scroll to position [1858, 0]
